Goal: Task Accomplishment & Management: Manage account settings

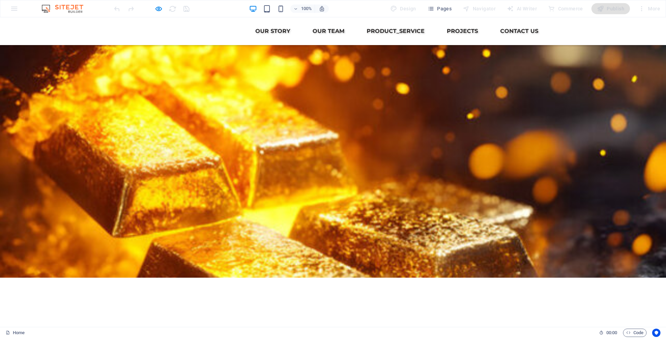
scroll to position [164, 0]
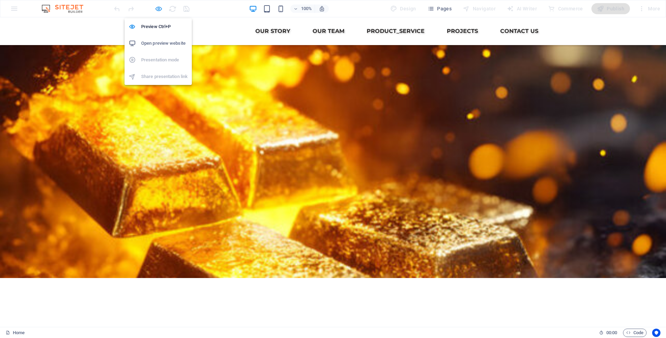
click at [0, 0] on icon "button" at bounding box center [0, 0] width 0 height 0
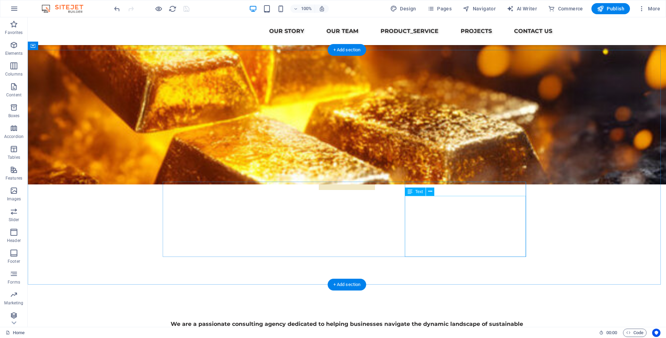
scroll to position [342, 0]
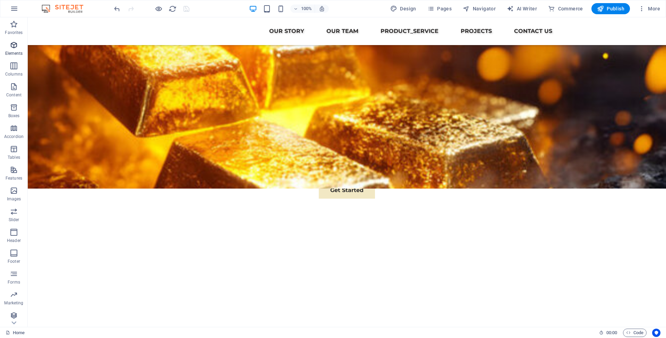
click at [13, 45] on icon "button" at bounding box center [14, 45] width 8 height 8
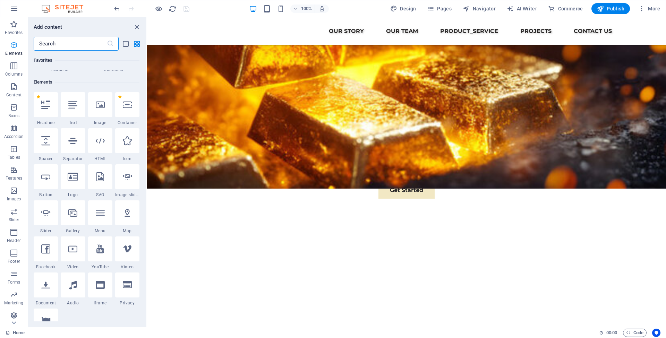
scroll to position [74, 0]
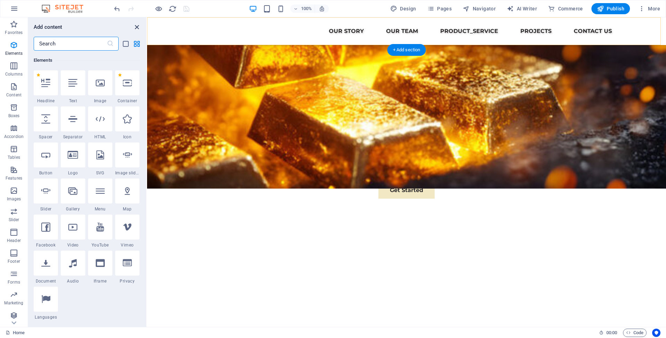
click at [134, 27] on icon "close panel" at bounding box center [137, 27] width 8 height 8
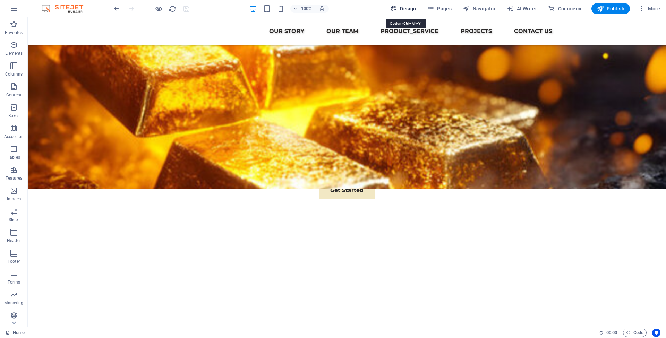
click at [409, 8] on span "Design" at bounding box center [403, 8] width 26 height 7
select select "700"
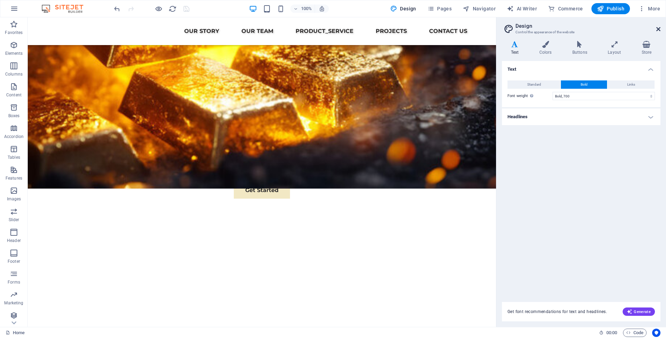
click at [658, 29] on icon at bounding box center [658, 29] width 4 height 6
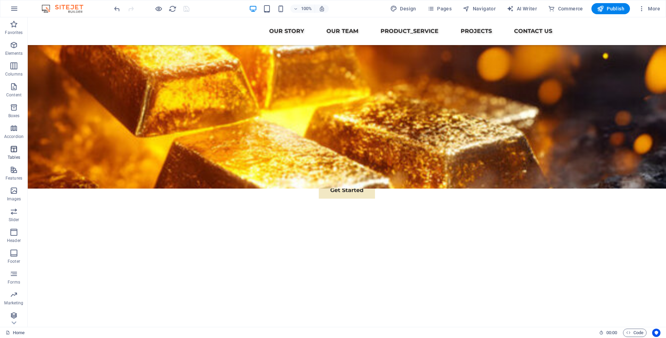
scroll to position [23, 0]
click at [15, 23] on icon at bounding box center [14, 22] width 10 height 10
click at [13, 88] on icon "button" at bounding box center [14, 87] width 8 height 8
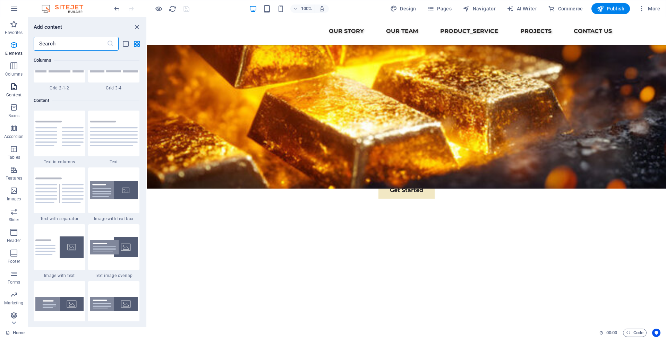
scroll to position [1213, 0]
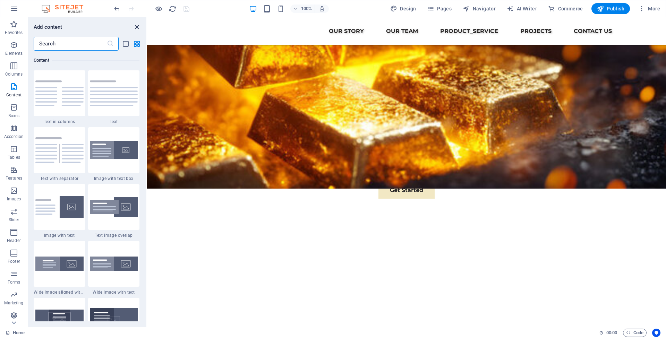
click at [134, 27] on icon "close panel" at bounding box center [137, 27] width 8 height 8
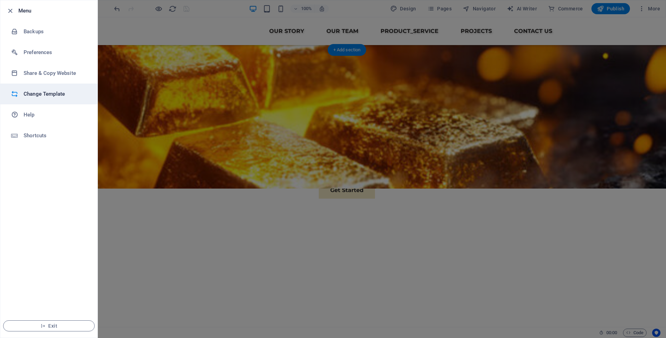
click at [44, 97] on h6 "Change Template" at bounding box center [56, 94] width 64 height 8
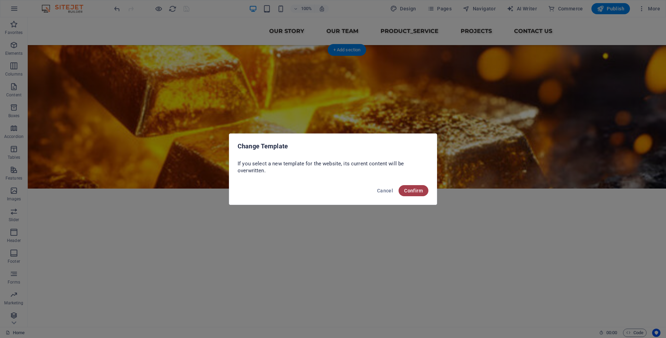
click at [411, 192] on span "Confirm" at bounding box center [413, 191] width 19 height 6
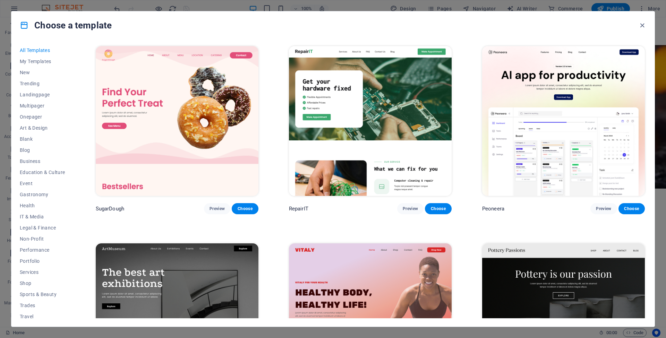
scroll to position [15, 0]
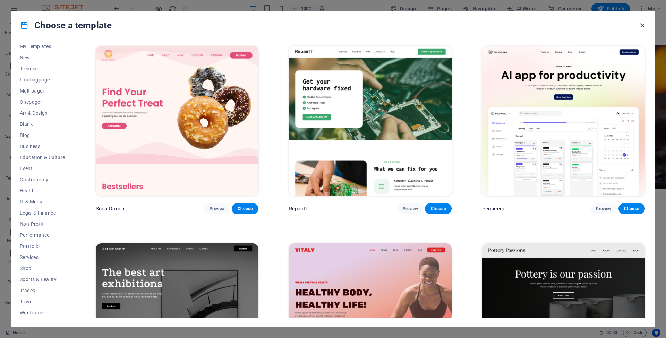
click at [641, 25] on icon "button" at bounding box center [642, 26] width 8 height 8
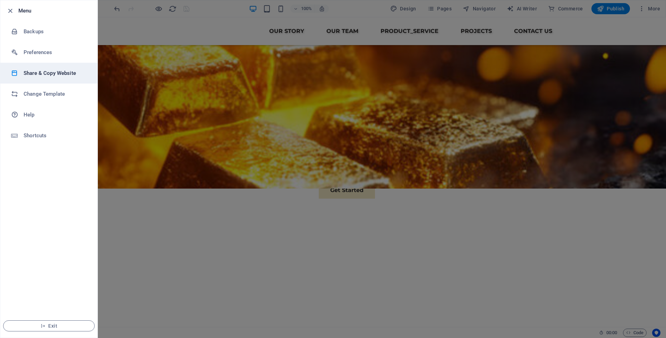
click at [41, 74] on h6 "Share & Copy Website" at bounding box center [56, 73] width 64 height 8
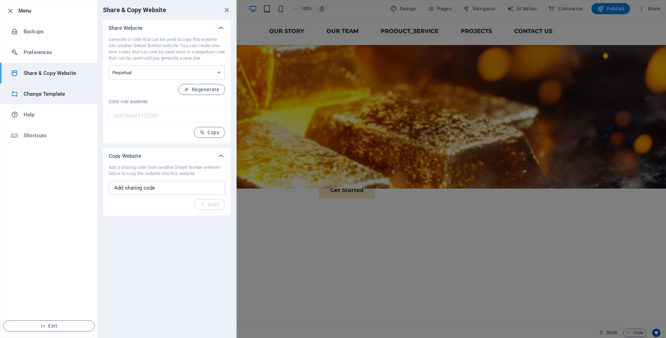
click at [45, 100] on li "Change Template" at bounding box center [48, 94] width 97 height 21
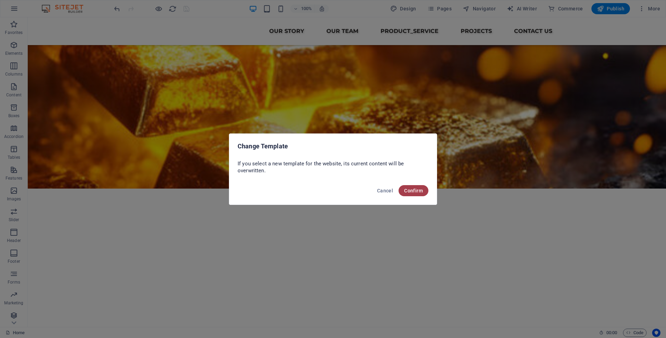
click at [413, 190] on span "Confirm" at bounding box center [413, 191] width 19 height 6
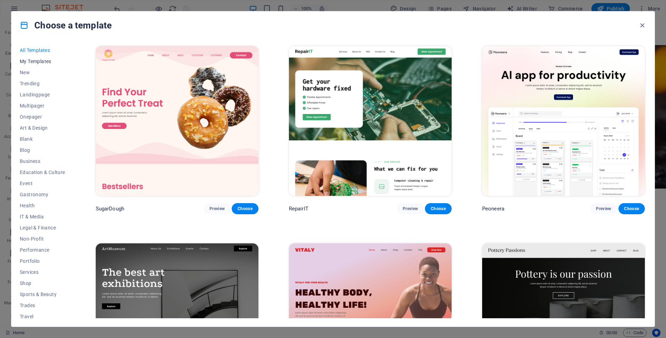
click at [43, 62] on span "My Templates" at bounding box center [42, 62] width 45 height 6
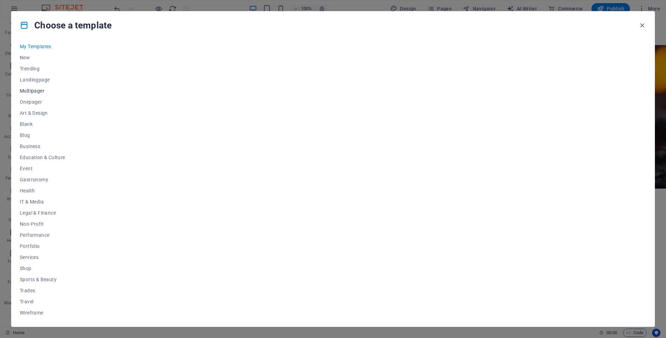
click at [41, 93] on span "Multipager" at bounding box center [42, 91] width 45 height 6
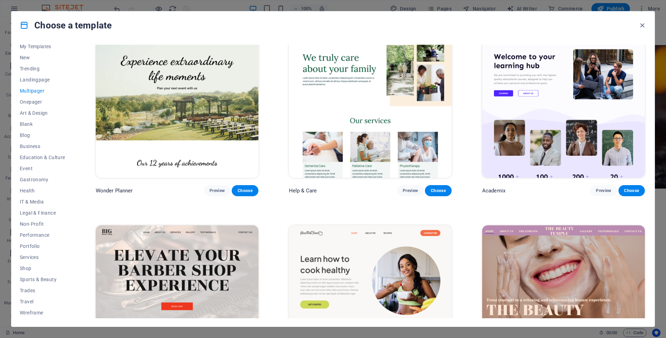
scroll to position [422, 0]
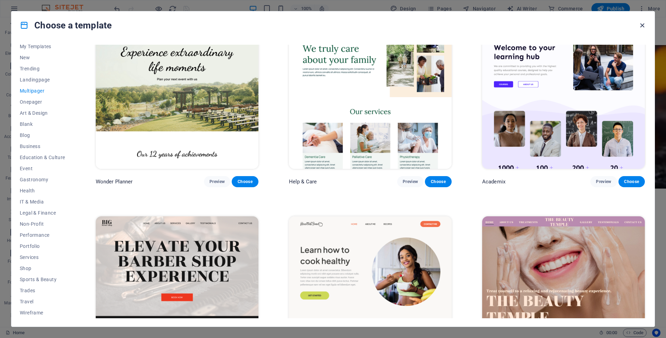
click at [641, 25] on icon "button" at bounding box center [642, 26] width 8 height 8
